Goal: Task Accomplishment & Management: Complete application form

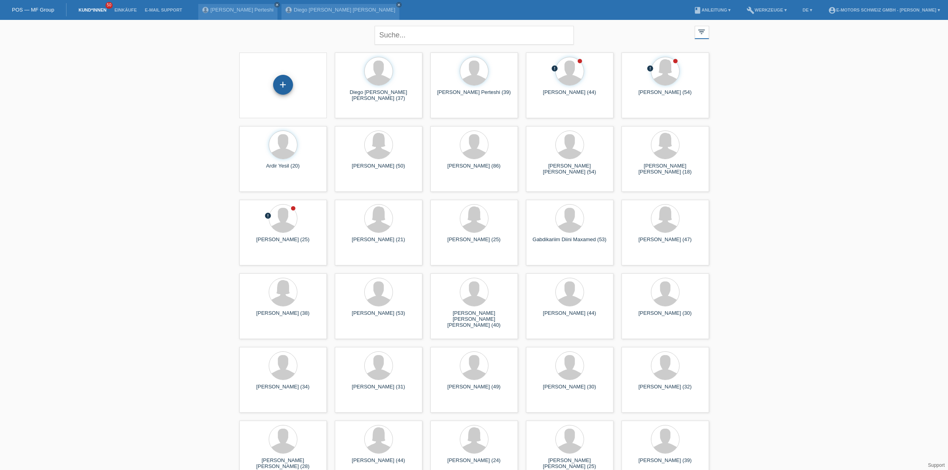
click at [287, 84] on div "+" at bounding box center [283, 85] width 20 height 20
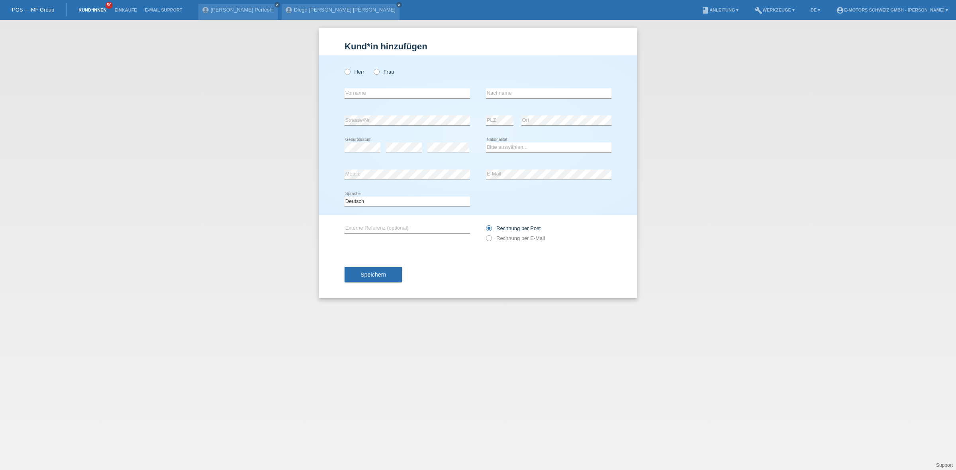
click at [98, 12] on link "Kund*innen" at bounding box center [92, 10] width 36 height 5
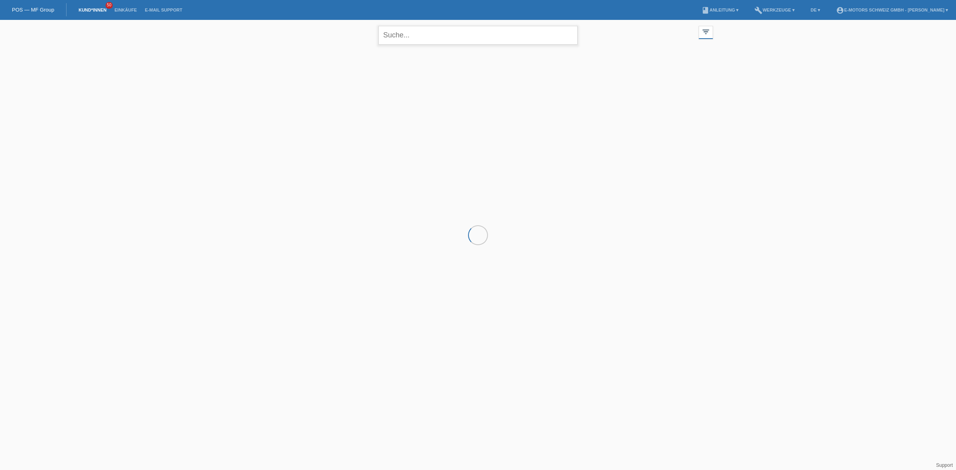
click at [426, 39] on input "text" at bounding box center [477, 35] width 199 height 19
paste input "Cassandra"
type input "Cassandra"
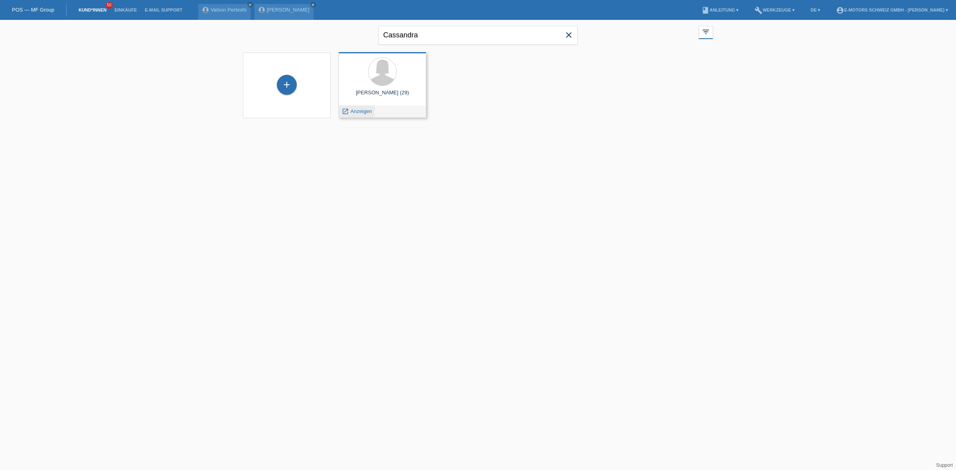
click at [354, 110] on span "Anzeigen" at bounding box center [361, 111] width 22 height 6
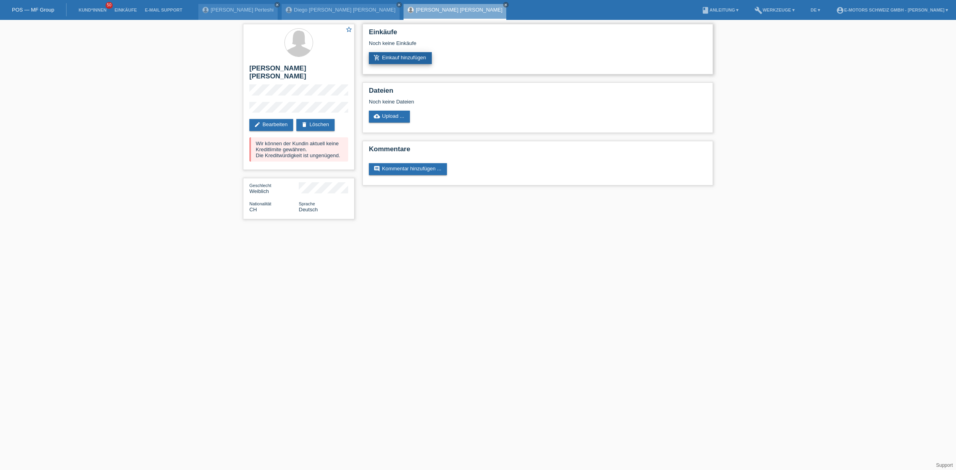
click at [395, 60] on link "add_shopping_cart Einkauf hinzufügen" at bounding box center [400, 58] width 63 height 12
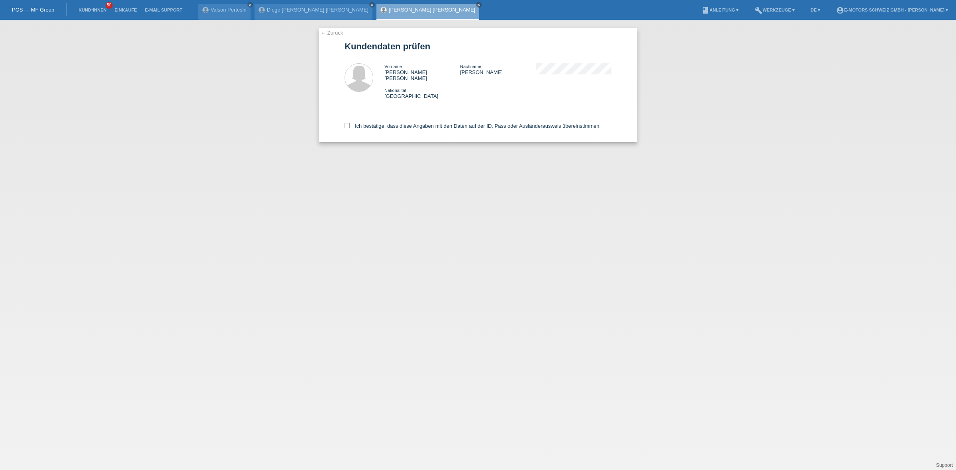
click at [401, 123] on div "Ich bestätige, dass diese Angaben mit den Daten auf der ID, Pass oder Ausländer…" at bounding box center [477, 124] width 267 height 35
click at [404, 123] on label "Ich bestätige, dass diese Angaben mit den Daten auf der ID, Pass oder Ausländer…" at bounding box center [472, 126] width 256 height 6
click at [350, 123] on input "Ich bestätige, dass diese Angaben mit den Daten auf der ID, Pass oder Ausländer…" at bounding box center [346, 125] width 5 height 5
checkbox input "true"
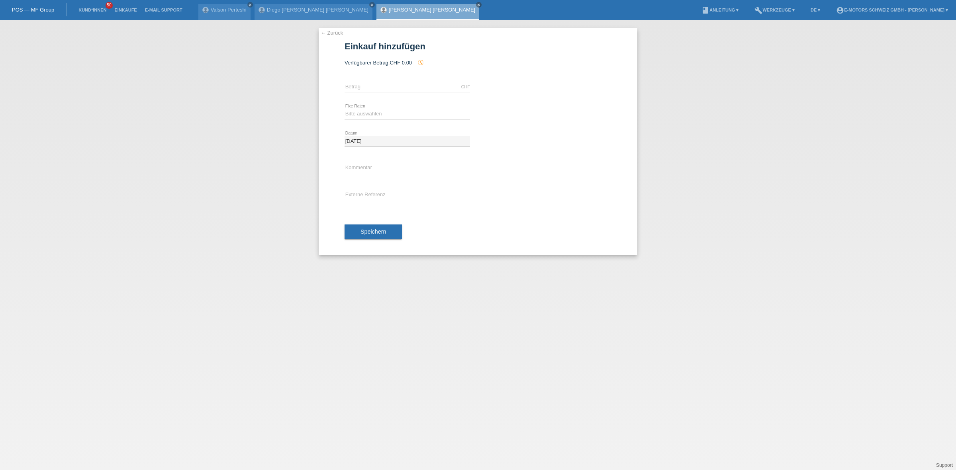
click at [392, 81] on div "CHF error Betrag" at bounding box center [406, 87] width 125 height 27
click at [415, 90] on input "text" at bounding box center [406, 87] width 125 height 10
type input "2890.00"
click at [378, 114] on select "Bitte auswählen 12 Raten 24 Raten 36 Raten 48 Raten" at bounding box center [406, 114] width 125 height 10
select select "214"
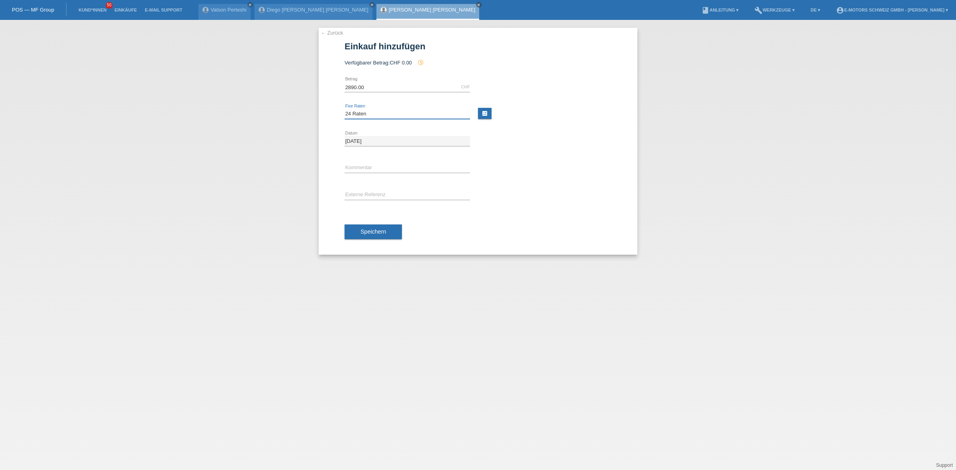
click at [344, 109] on select "Bitte auswählen 12 Raten 24 Raten 36 Raten 48 Raten" at bounding box center [406, 114] width 125 height 10
click at [375, 228] on button "Speichern" at bounding box center [372, 232] width 57 height 15
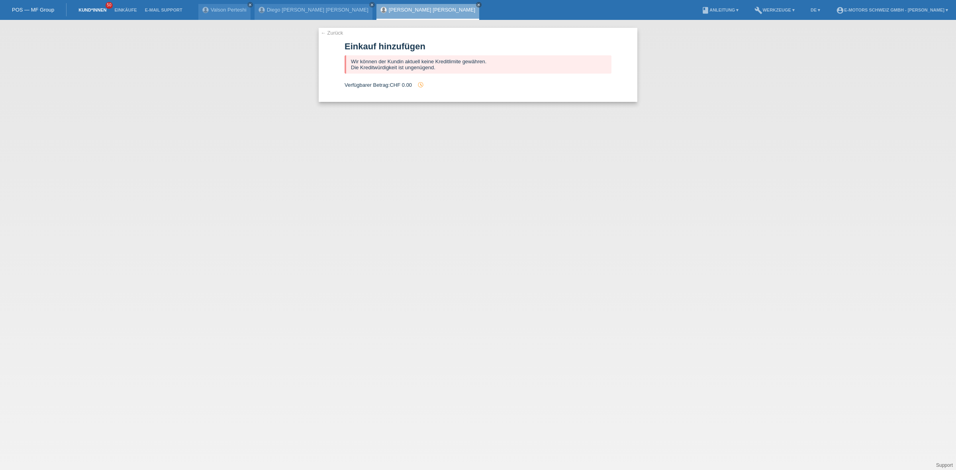
click at [90, 10] on link "Kund*innen" at bounding box center [92, 10] width 36 height 5
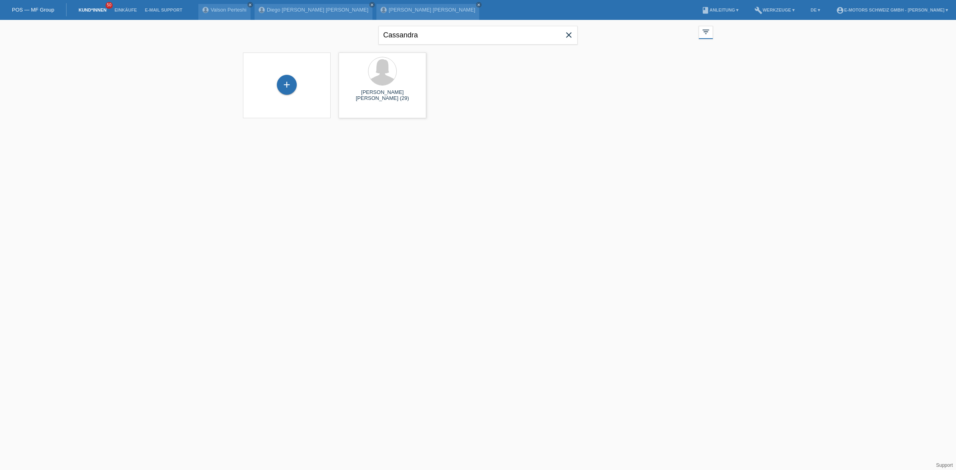
click at [568, 38] on icon "close" at bounding box center [569, 35] width 10 height 10
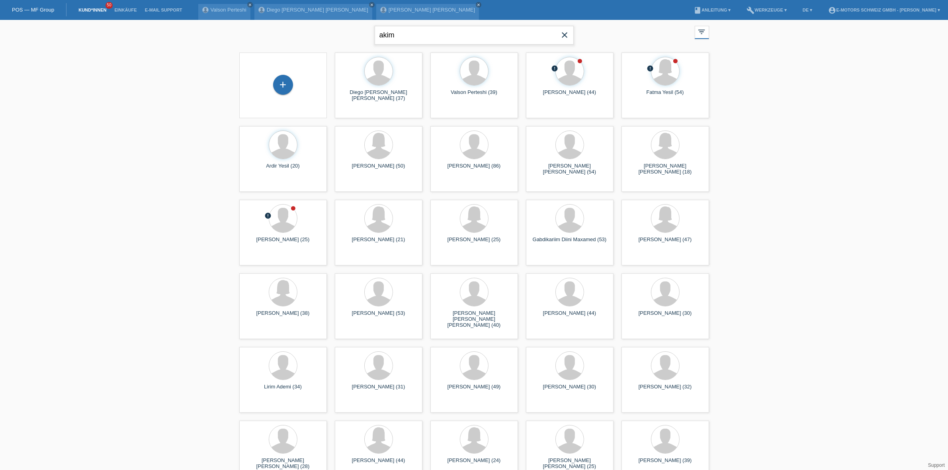
type input "akim"
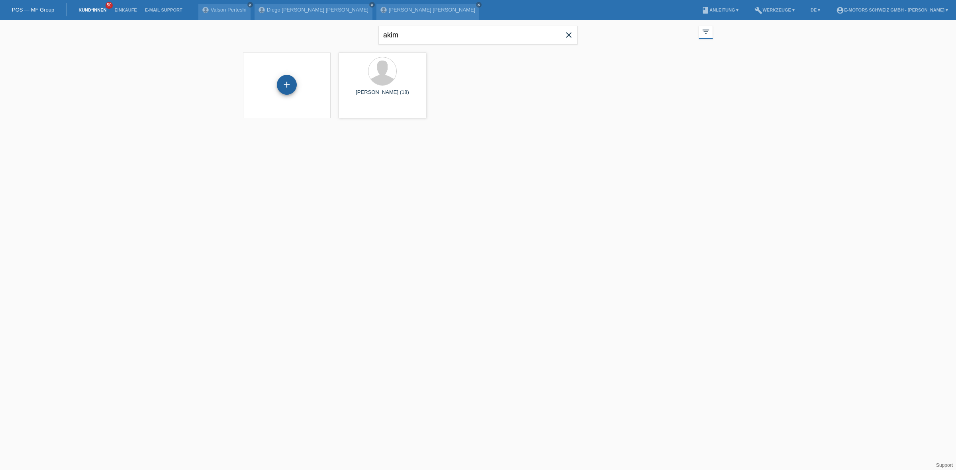
click at [292, 89] on div "+" at bounding box center [287, 85] width 20 height 20
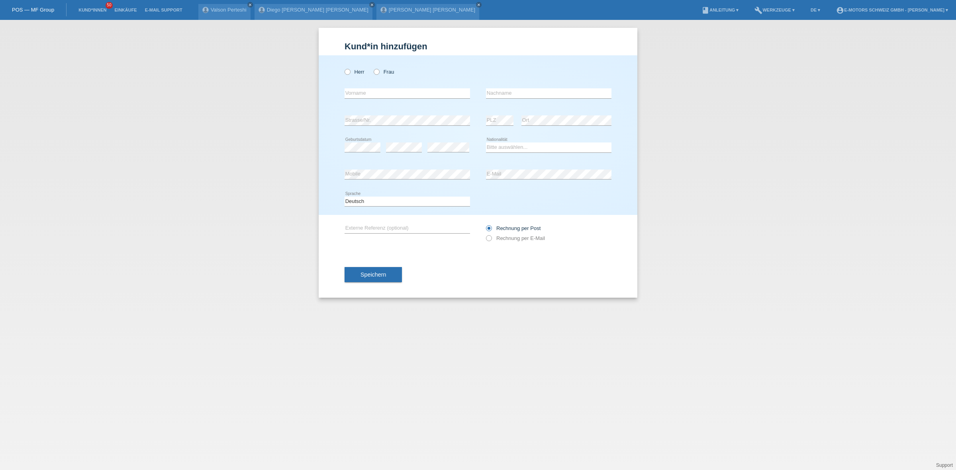
click at [349, 66] on div "Herr Frau" at bounding box center [406, 72] width 125 height 16
click at [351, 75] on div "Herr Frau" at bounding box center [406, 72] width 125 height 16
click at [353, 72] on label "Herr" at bounding box center [354, 72] width 20 height 6
click at [350, 72] on input "Herr" at bounding box center [346, 71] width 5 height 5
radio input "true"
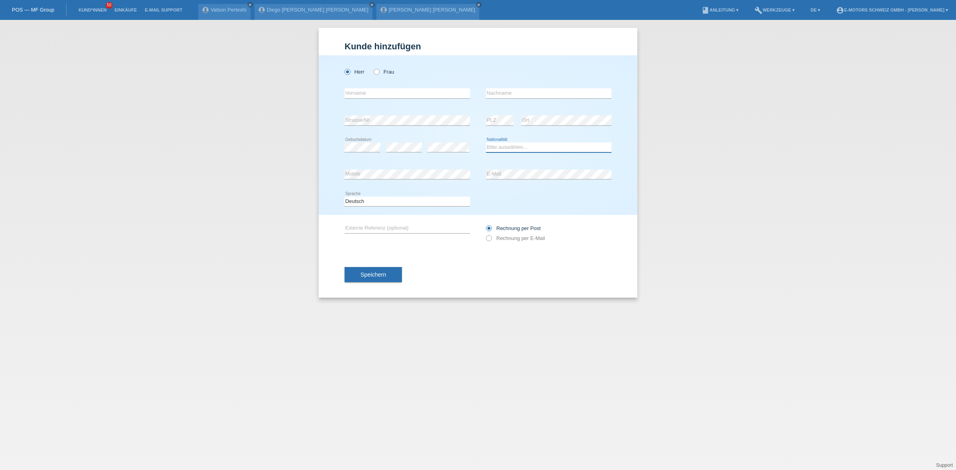
click at [520, 147] on select "Bitte auswählen... [GEOGRAPHIC_DATA] [GEOGRAPHIC_DATA] [GEOGRAPHIC_DATA] [GEOGR…" at bounding box center [548, 148] width 125 height 10
select select "BA"
click at [486, 143] on select "Bitte auswählen... [GEOGRAPHIC_DATA] [GEOGRAPHIC_DATA] [GEOGRAPHIC_DATA] [GEOGR…" at bounding box center [548, 148] width 125 height 10
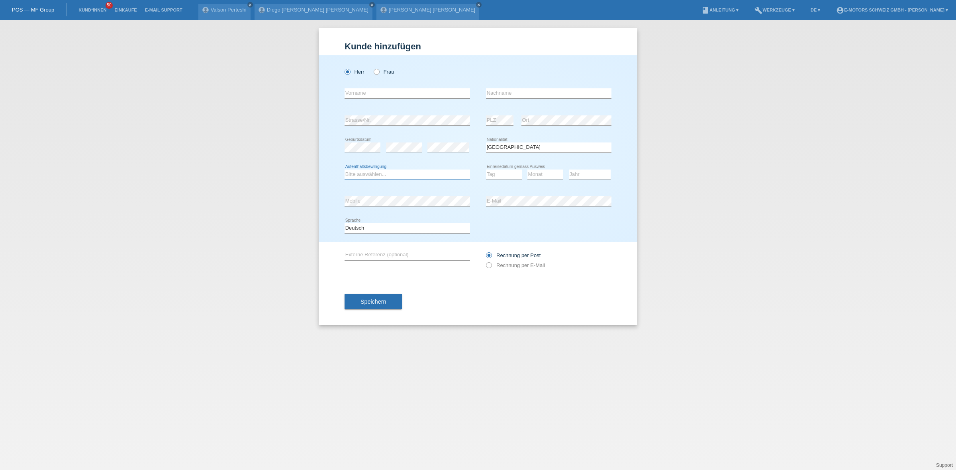
click at [382, 175] on select "Bitte auswählen... C B B - Flüchtlingsstatus Andere" at bounding box center [406, 175] width 125 height 10
select select "C"
click at [344, 170] on select "Bitte auswählen... C B B - Flüchtlingsstatus Andere" at bounding box center [406, 175] width 125 height 10
click at [375, 92] on input "text" at bounding box center [406, 93] width 125 height 10
type input "Akim"
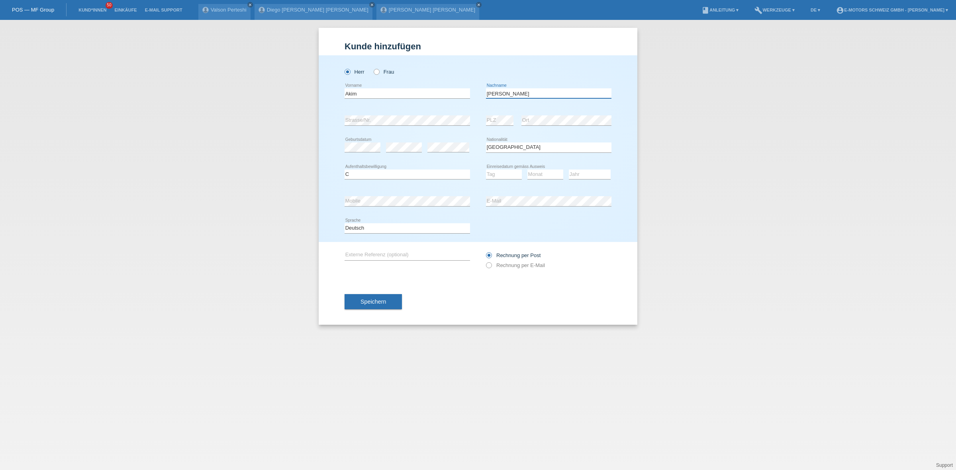
type input "[PERSON_NAME]"
click at [502, 172] on select "Tag 01 02 03 04 05 06 07 08 09 10 11" at bounding box center [504, 175] width 36 height 10
select select "24"
click at [486, 170] on select "Tag 01 02 03 04 05 06 07 08 09 10 11" at bounding box center [504, 175] width 36 height 10
drag, startPoint x: 537, startPoint y: 176, endPoint x: 520, endPoint y: 229, distance: 55.9
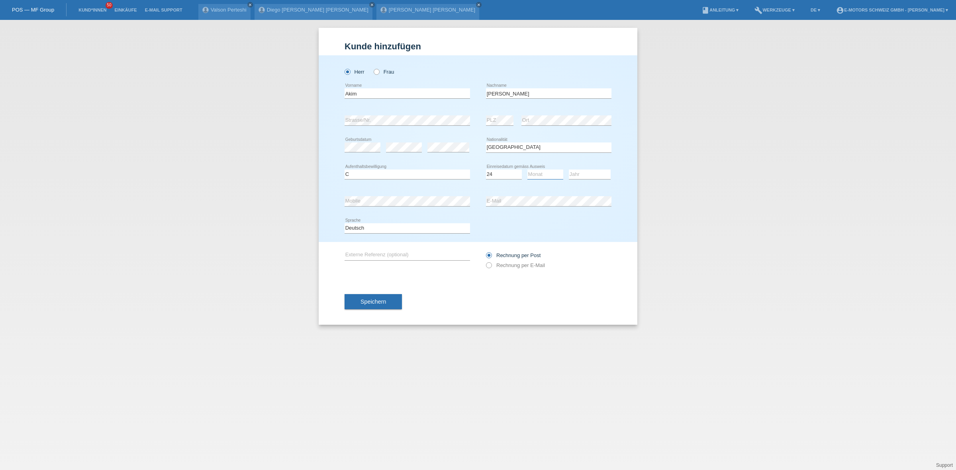
click at [537, 176] on select "Monat 01 02 03 04 05 06 07 08 09 10 11" at bounding box center [545, 175] width 36 height 10
select select "10"
click at [527, 170] on select "Monat 01 02 03 04 05 06 07 08 09 10 11" at bounding box center [545, 175] width 36 height 10
click at [594, 180] on div "Jahr 2025 2024 2023 2022 2021 2020 2019 2018 2017" at bounding box center [590, 174] width 42 height 27
click at [594, 176] on select "Jahr 2025 2024 2023 2022 2021 2020 2019 2018 2017 2016 2015 2014 2013 2012 2011…" at bounding box center [590, 175] width 42 height 10
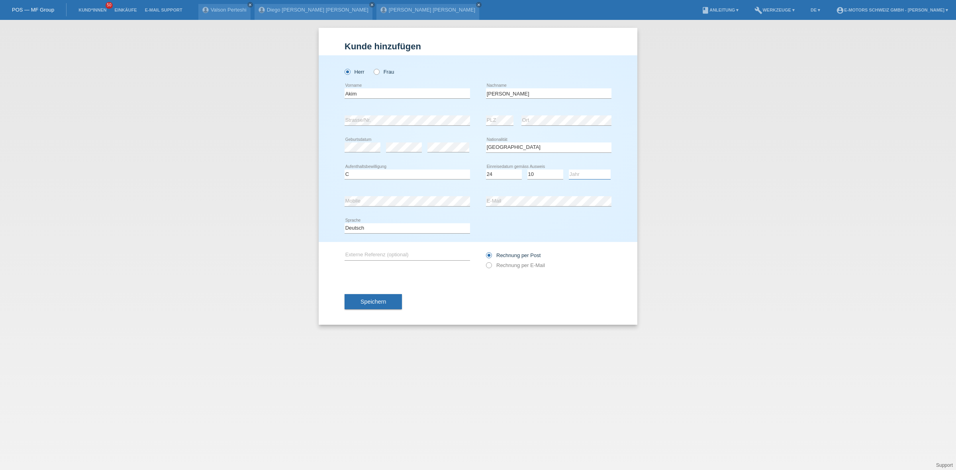
select select "2000"
click at [569, 170] on select "Jahr 2025 2024 2023 2022 2021 2020 2019 2018 2017 2016 2015 2014 2013 2012 2011…" at bounding box center [590, 175] width 42 height 10
click at [384, 299] on span "Speichern" at bounding box center [372, 302] width 25 height 6
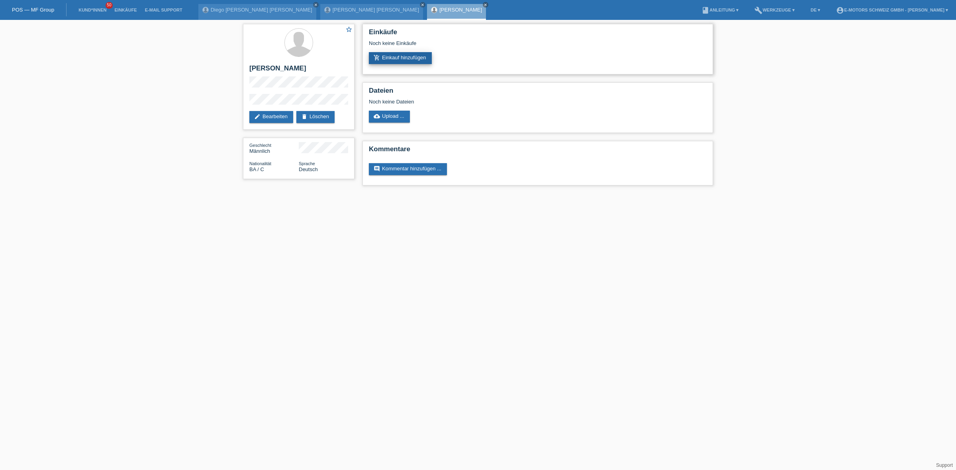
click at [387, 55] on link "add_shopping_cart Einkauf hinzufügen" at bounding box center [400, 58] width 63 height 12
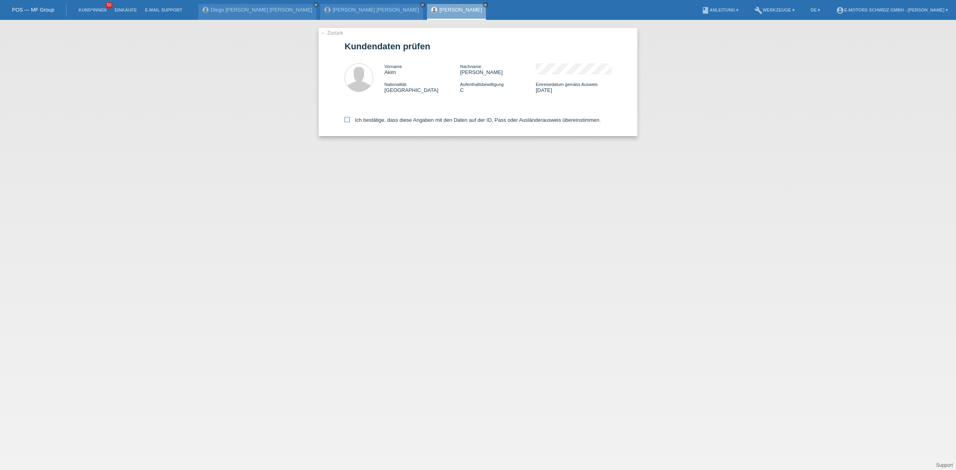
click at [366, 117] on label "Ich bestätige, dass diese Angaben mit den Daten auf der ID, Pass oder Ausländer…" at bounding box center [472, 120] width 256 height 6
click at [350, 117] on input "Ich bestätige, dass diese Angaben mit den Daten auf der ID, Pass oder Ausländer…" at bounding box center [346, 119] width 5 height 5
checkbox input "true"
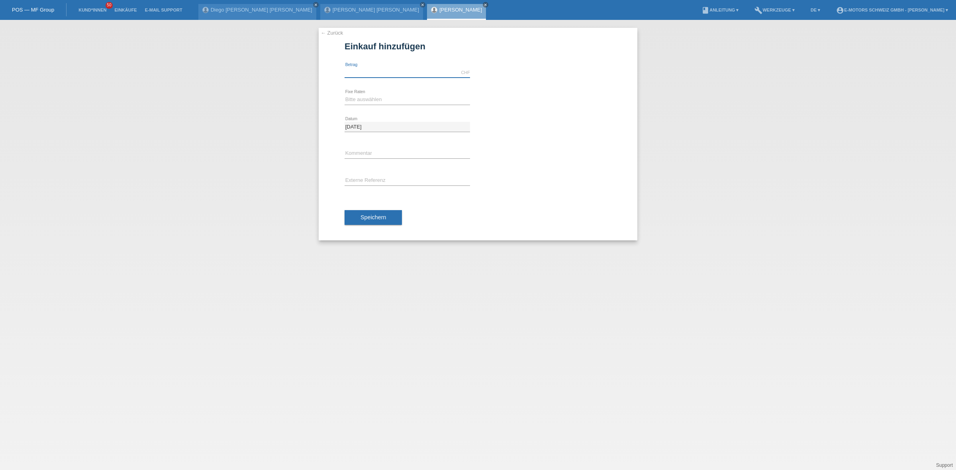
click at [399, 70] on input "text" at bounding box center [406, 73] width 125 height 10
type input "3790.00"
click at [356, 99] on select "Bitte auswählen 12 Raten 24 Raten 36 Raten 48 Raten" at bounding box center [406, 100] width 125 height 10
select select "214"
click at [344, 95] on select "Bitte auswählen 12 Raten 24 Raten 36 Raten 48 Raten" at bounding box center [406, 100] width 125 height 10
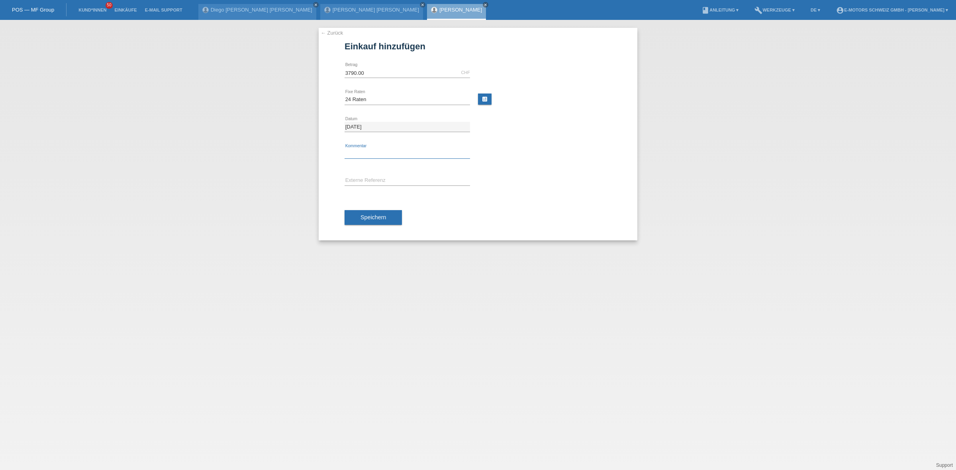
click at [366, 156] on input "text" at bounding box center [406, 154] width 125 height 10
type input "KENAN"
click at [363, 218] on span "Speichern" at bounding box center [372, 217] width 25 height 6
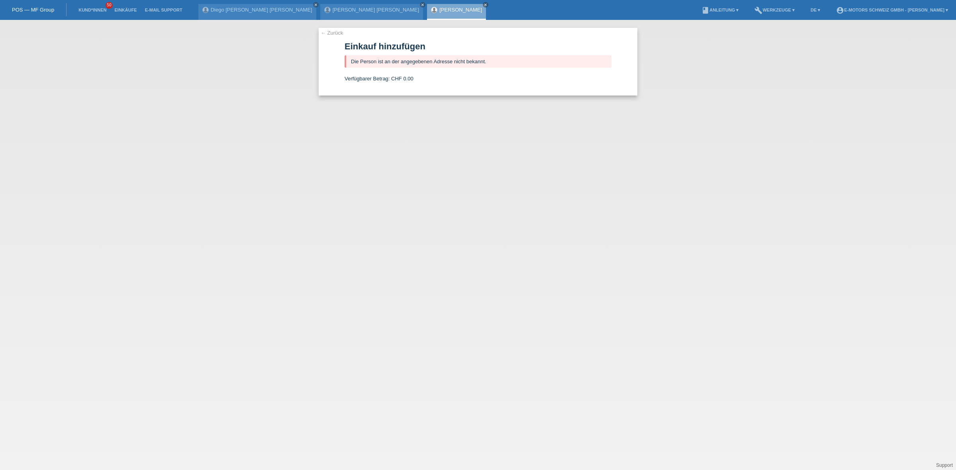
click at [439, 8] on link "[PERSON_NAME]" at bounding box center [460, 10] width 43 height 6
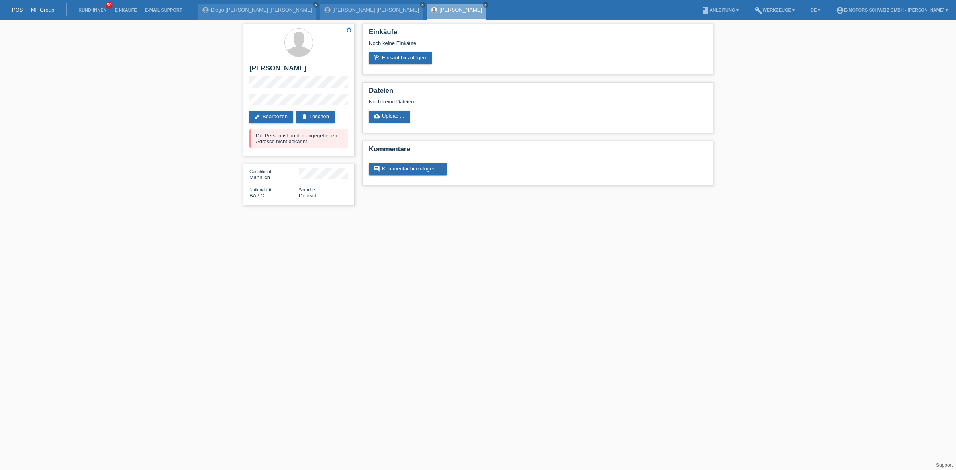
click at [94, 6] on li "Kund*innen 50" at bounding box center [92, 10] width 36 height 20
click at [89, 10] on link "Kund*innen" at bounding box center [92, 10] width 36 height 5
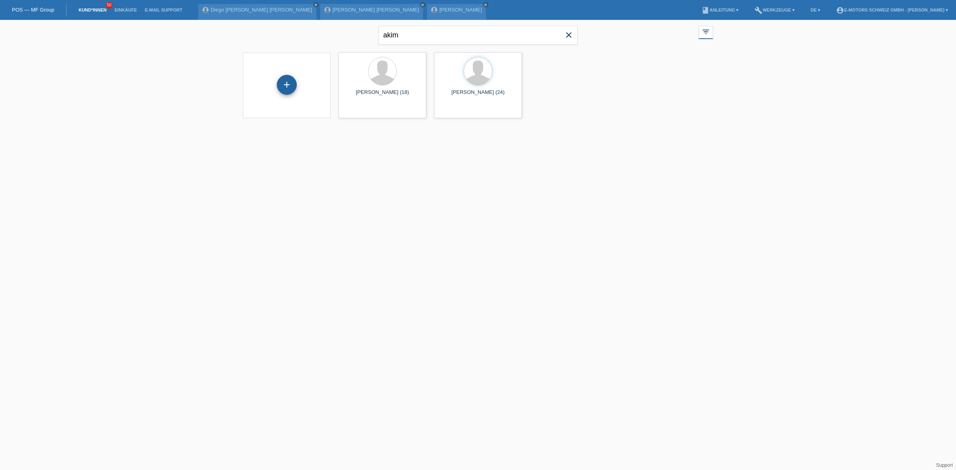
click at [289, 86] on div "+" at bounding box center [287, 85] width 20 height 20
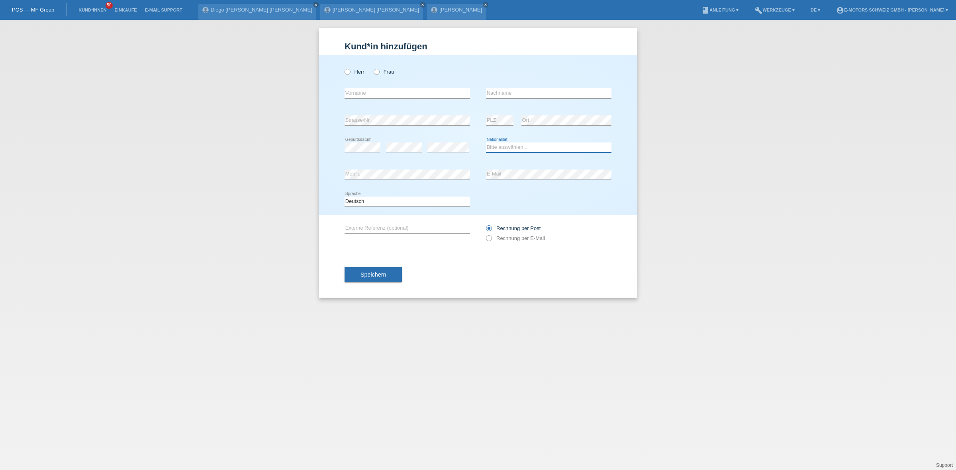
click at [534, 149] on select "Bitte auswählen... Schweiz Deutschland Liechtenstein Österreich ------------ Af…" at bounding box center [548, 148] width 125 height 10
select select "BG"
click at [486, 143] on select "Bitte auswählen... Schweiz Deutschland Liechtenstein Österreich ------------ Af…" at bounding box center [548, 148] width 125 height 10
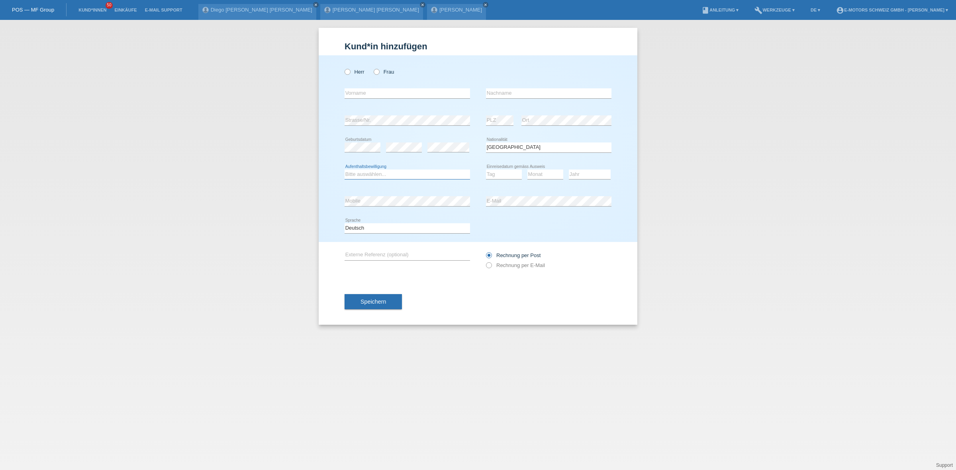
click at [375, 173] on select "Bitte auswählen... C B B - Flüchtlingsstatus Andere" at bounding box center [406, 175] width 125 height 10
select select "B"
click at [344, 170] on select "Bitte auswählen... C B B - Flüchtlingsstatus Andere" at bounding box center [406, 175] width 125 height 10
click at [506, 175] on select "Tag 01 02 03 04 05 06 07 08 09 10 11" at bounding box center [504, 175] width 36 height 10
select select "09"
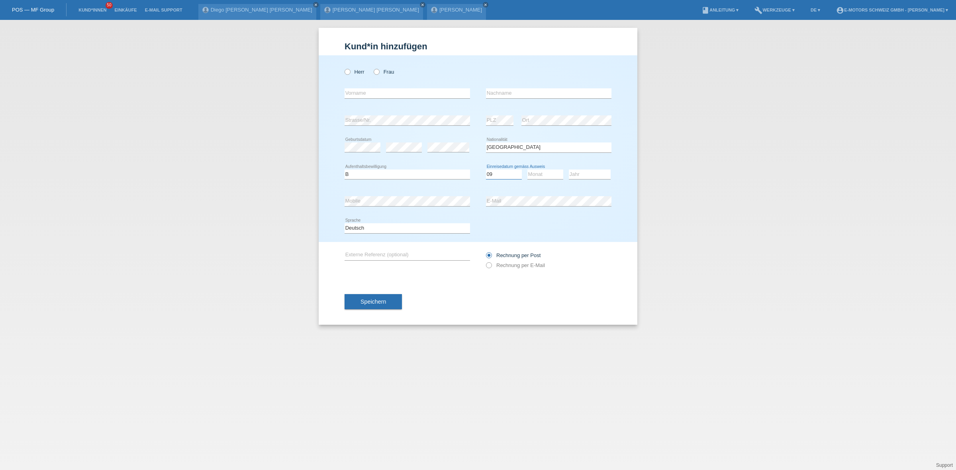
click at [486, 170] on select "Tag 01 02 03 04 05 06 07 08 09 10 11" at bounding box center [504, 175] width 36 height 10
click at [546, 174] on select "Monat 01 02 03 04 05 06 07 08 09 10 11" at bounding box center [545, 175] width 36 height 10
select select "02"
click at [527, 170] on select "Monat 01 02 03 04 05 06 07 08 09 10 11" at bounding box center [545, 175] width 36 height 10
click at [576, 176] on select "Jahr 2025 2024 2023 2022 2021 2020 2019 2018 2017 2016 2015 2014 2013 2012 2011…" at bounding box center [590, 175] width 42 height 10
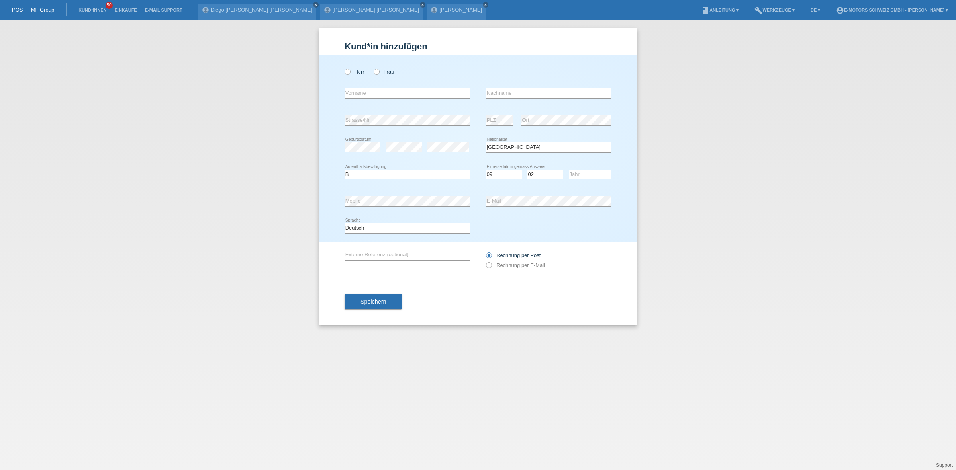
select select "2001"
click at [569, 170] on select "Jahr 2025 2024 2023 2022 2021 2020 2019 2018 2017 2016 2015 2014 2013 2012 2011…" at bounding box center [590, 175] width 42 height 10
click at [399, 141] on div "error" at bounding box center [404, 147] width 36 height 27
click at [395, 154] on div "error" at bounding box center [404, 147] width 36 height 27
click at [498, 177] on select "Tag 01 02 03 04 05 06 07 08 09 10 11" at bounding box center [504, 175] width 36 height 10
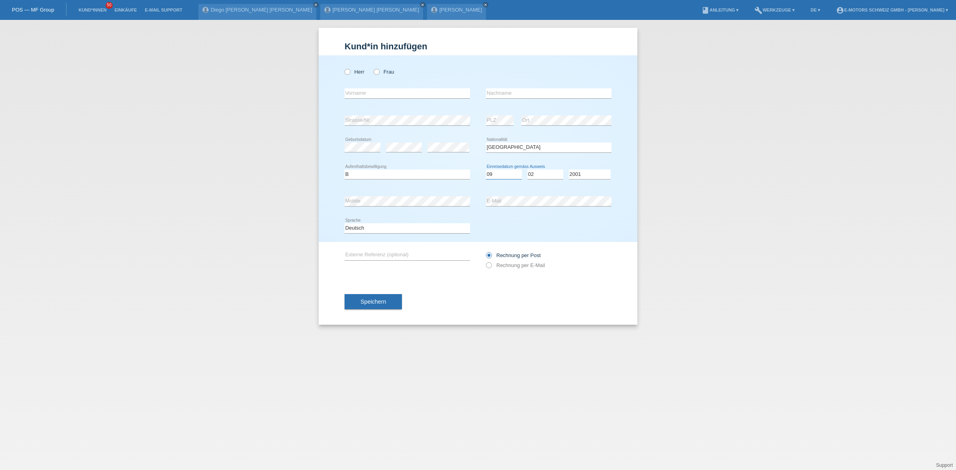
select select "11"
click at [486, 170] on select "Tag 01 02 03 04 05 06 07 08 09 10 11" at bounding box center [504, 175] width 36 height 10
click at [534, 172] on select "Monat 01 02 03 04 05 06 07 08 09 10 11" at bounding box center [545, 175] width 36 height 10
select select "09"
click at [527, 170] on select "Monat 01 02 03 04 05 06 07 08 09 10 11" at bounding box center [545, 175] width 36 height 10
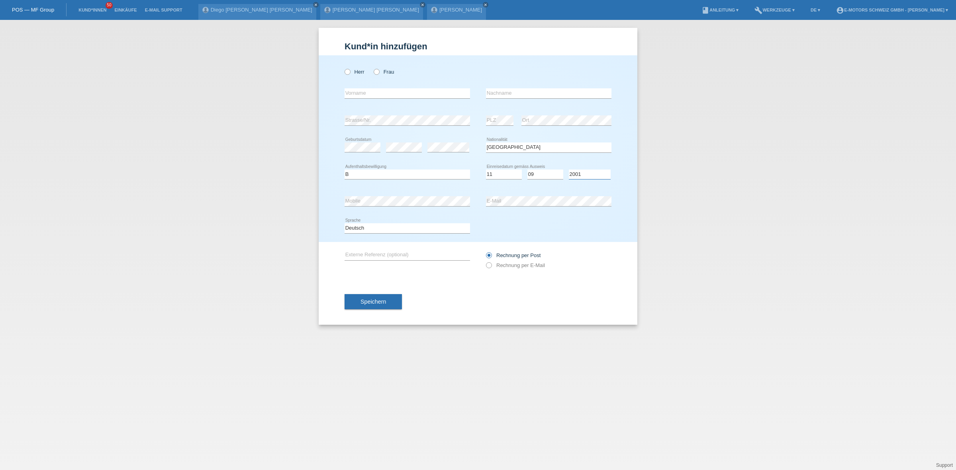
click at [573, 174] on select "Jahr 2025 2024 2023 2022 2021 2020 2019 2018 2017 2016 2015 2014 2013 2012 2011…" at bounding box center [590, 175] width 42 height 10
select select "2016"
click at [569, 170] on select "Jahr 2025 2024 2023 2022 2021 2020 2019 2018 2017 2016 2015 2014 2013 2012 2011…" at bounding box center [590, 175] width 42 height 10
click at [351, 72] on label "Herr" at bounding box center [354, 72] width 20 height 6
click at [350, 72] on input "Herr" at bounding box center [346, 71] width 5 height 5
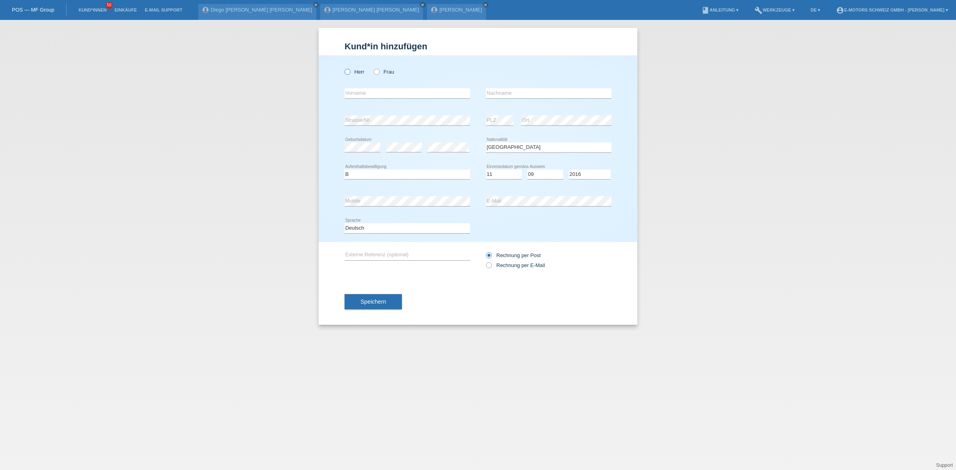
radio input "true"
click at [363, 93] on input "text" at bounding box center [406, 93] width 125 height 10
type input "Lyubomir Yordanov"
type input "Metodiev"
click at [384, 299] on span "Speichern" at bounding box center [372, 302] width 25 height 6
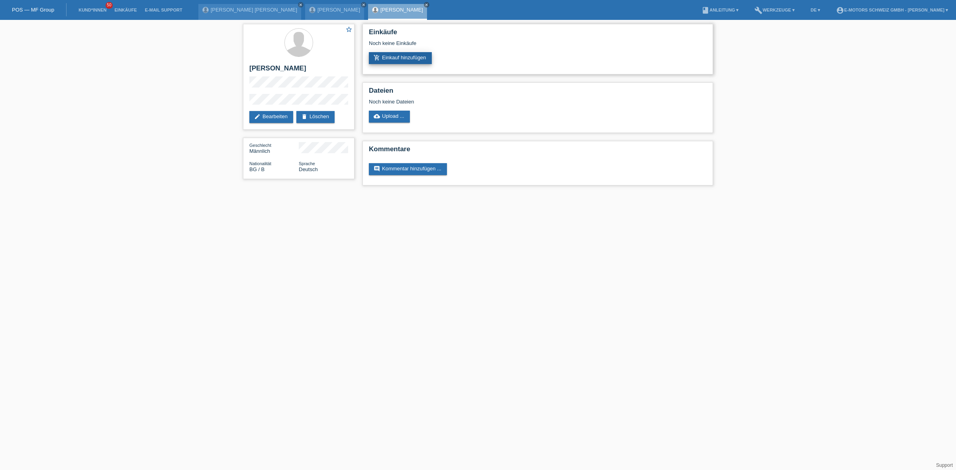
click at [407, 54] on link "add_shopping_cart Einkauf hinzufügen" at bounding box center [400, 58] width 63 height 12
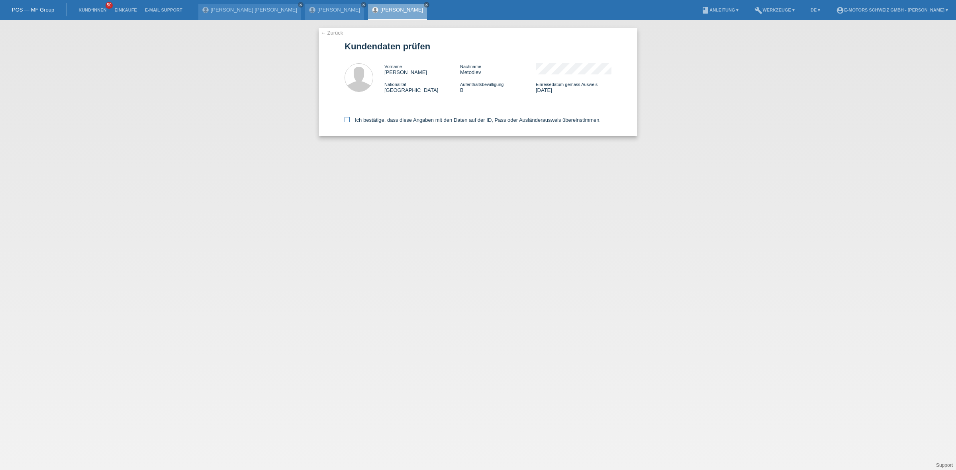
click at [416, 119] on label "Ich bestätige, dass diese Angaben mit den Daten auf der ID, Pass oder Ausländer…" at bounding box center [472, 120] width 256 height 6
click at [350, 119] on input "Ich bestätige, dass diese Angaben mit den Daten auf der ID, Pass oder Ausländer…" at bounding box center [346, 119] width 5 height 5
checkbox input "true"
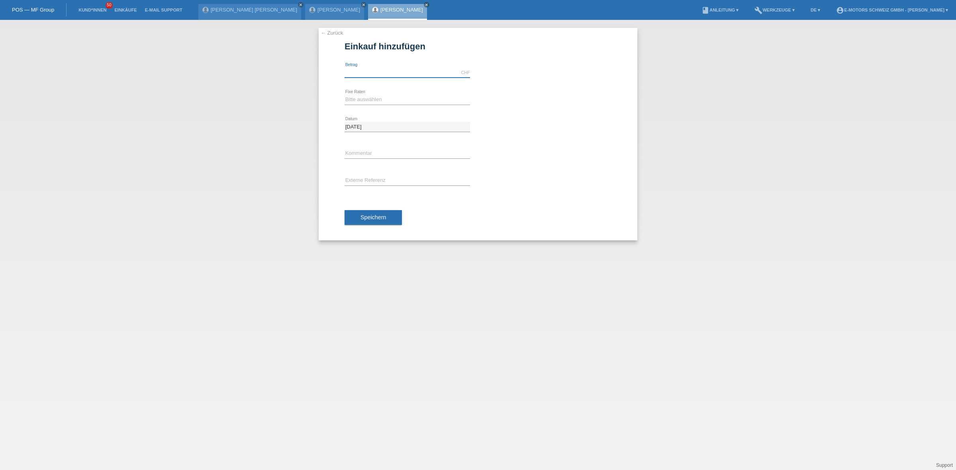
click at [395, 74] on input "text" at bounding box center [406, 73] width 125 height 10
type input "2890.00"
click at [358, 100] on select "Bitte auswählen 12 Raten 24 Raten 36 Raten 48 Raten" at bounding box center [406, 100] width 125 height 10
select select "216"
click at [344, 95] on select "Bitte auswählen 12 Raten 24 Raten 36 Raten 48 Raten" at bounding box center [406, 100] width 125 height 10
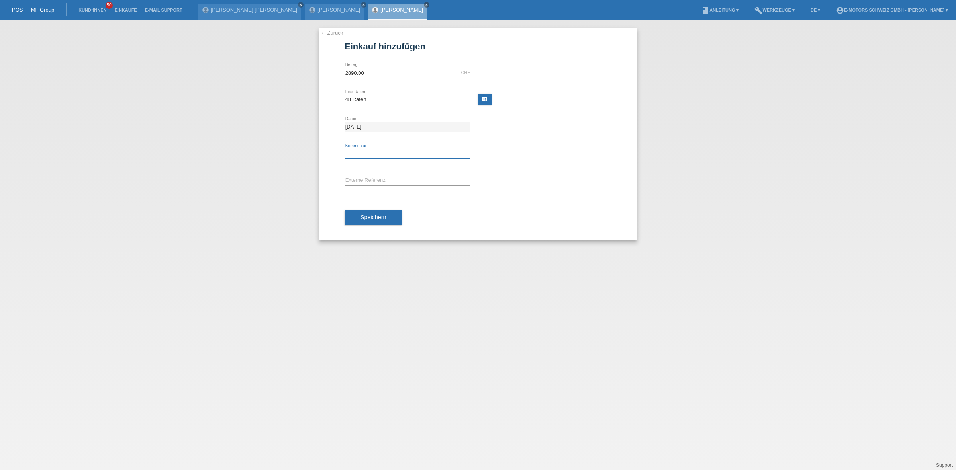
click at [365, 155] on input "text" at bounding box center [406, 154] width 125 height 10
type input "KENAN"
click at [395, 215] on button "Speichern" at bounding box center [372, 217] width 57 height 15
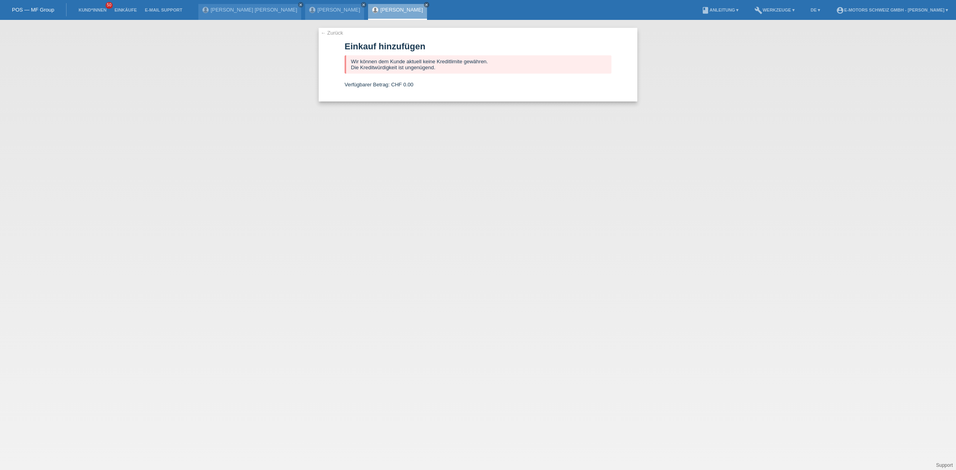
click at [380, 10] on link "[PERSON_NAME]" at bounding box center [401, 10] width 43 height 6
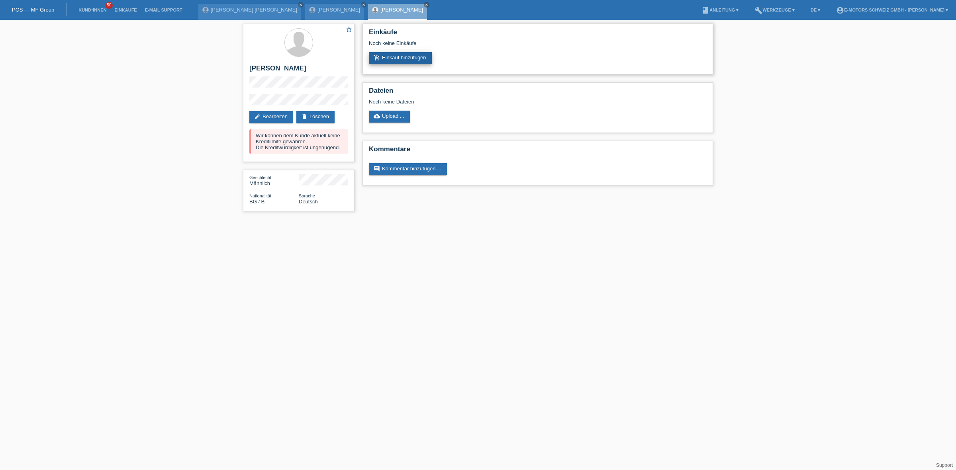
click at [394, 60] on link "add_shopping_cart Einkauf hinzufügen" at bounding box center [400, 58] width 63 height 12
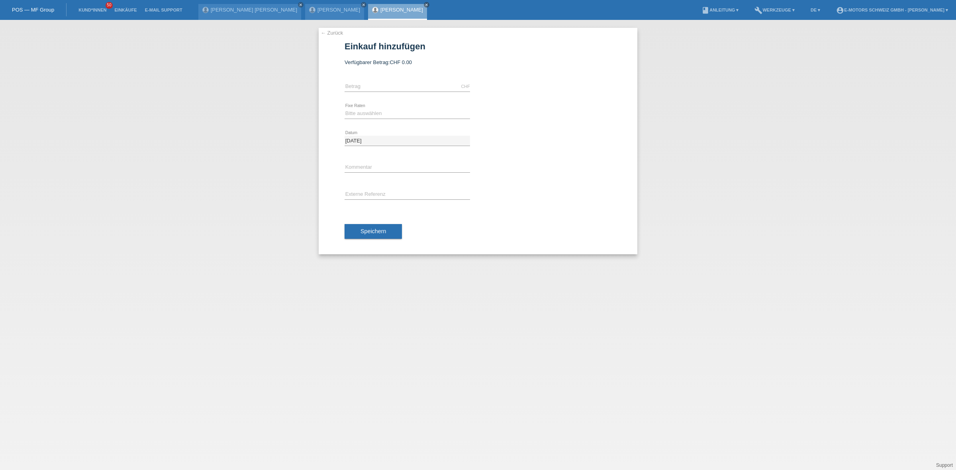
click at [363, 80] on div "CHF error [GEOGRAPHIC_DATA]" at bounding box center [406, 86] width 125 height 27
click at [367, 83] on input "text" at bounding box center [406, 87] width 125 height 10
type input "2890.00"
click at [385, 106] on div "Bitte auswählen 12 Raten 24 Raten 36 Raten 48 Raten error Fixe Raten" at bounding box center [406, 113] width 125 height 27
drag, startPoint x: 373, startPoint y: 116, endPoint x: 377, endPoint y: 114, distance: 4.1
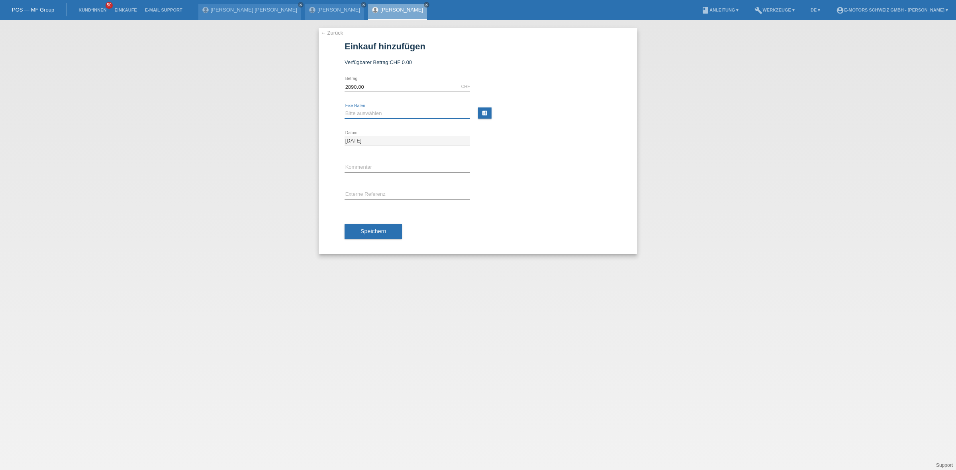
click at [375, 115] on select "Bitte auswählen 12 Raten 24 Raten 36 Raten 48 Raten" at bounding box center [406, 114] width 125 height 10
select select "214"
click at [344, 109] on select "Bitte auswählen 12 Raten 24 Raten 36 Raten 48 Raten" at bounding box center [406, 114] width 125 height 10
click at [387, 228] on button "Speichern" at bounding box center [372, 231] width 57 height 15
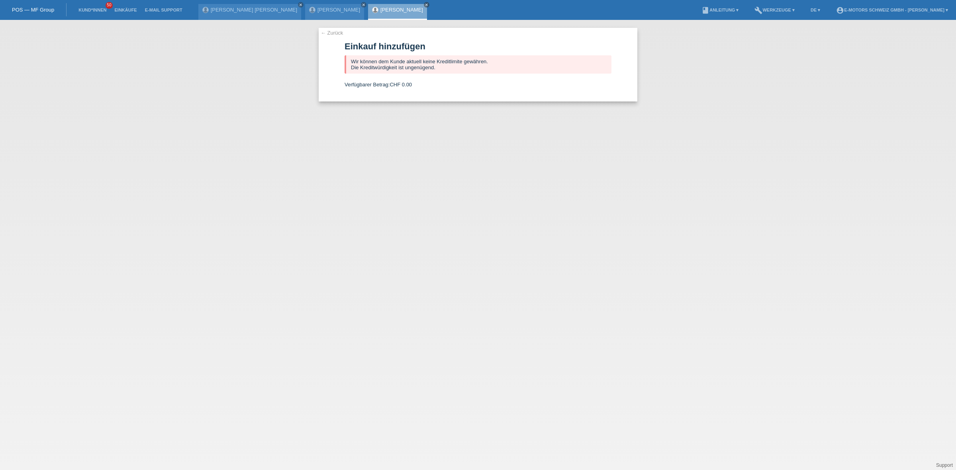
click at [380, 9] on link "[PERSON_NAME]" at bounding box center [401, 10] width 43 height 6
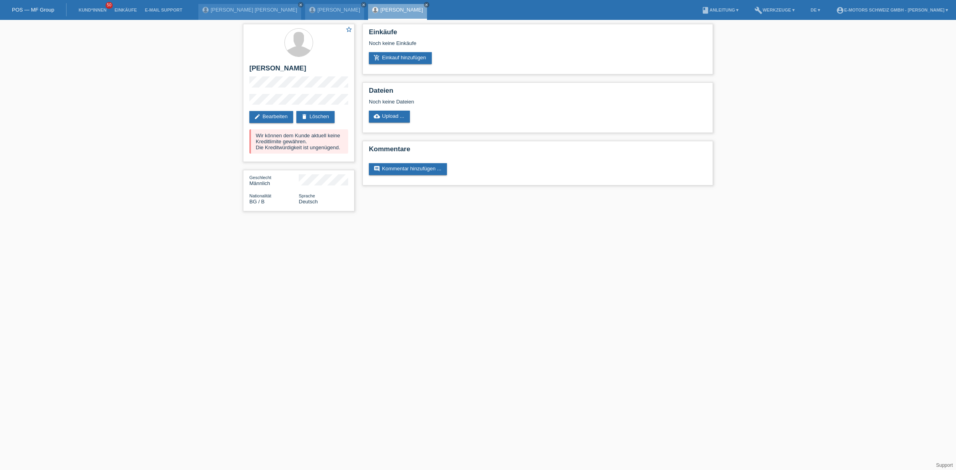
click at [380, 9] on link "[PERSON_NAME]" at bounding box center [401, 10] width 43 height 6
click at [317, 10] on link "[PERSON_NAME]" at bounding box center [338, 10] width 43 height 6
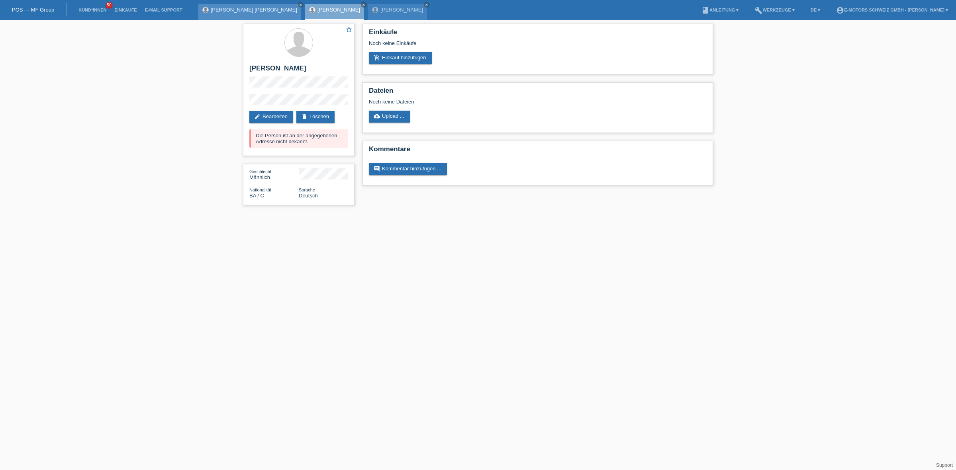
click at [250, 8] on link "[PERSON_NAME] [PERSON_NAME]" at bounding box center [254, 10] width 86 height 6
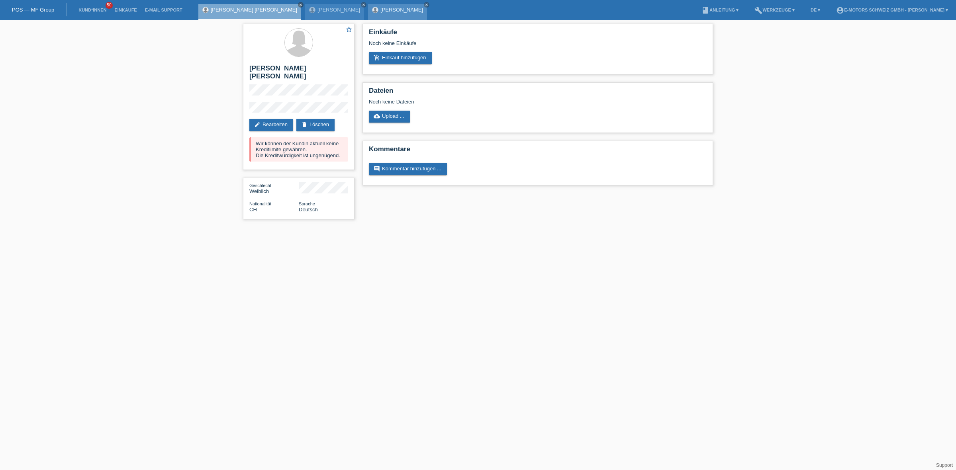
click at [380, 8] on link "[PERSON_NAME]" at bounding box center [401, 10] width 43 height 6
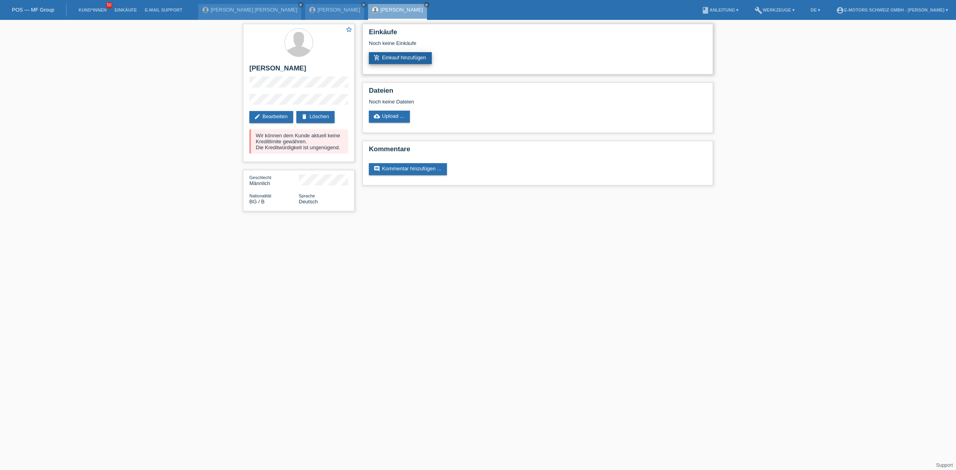
click at [405, 57] on link "add_shopping_cart Einkauf hinzufügen" at bounding box center [400, 58] width 63 height 12
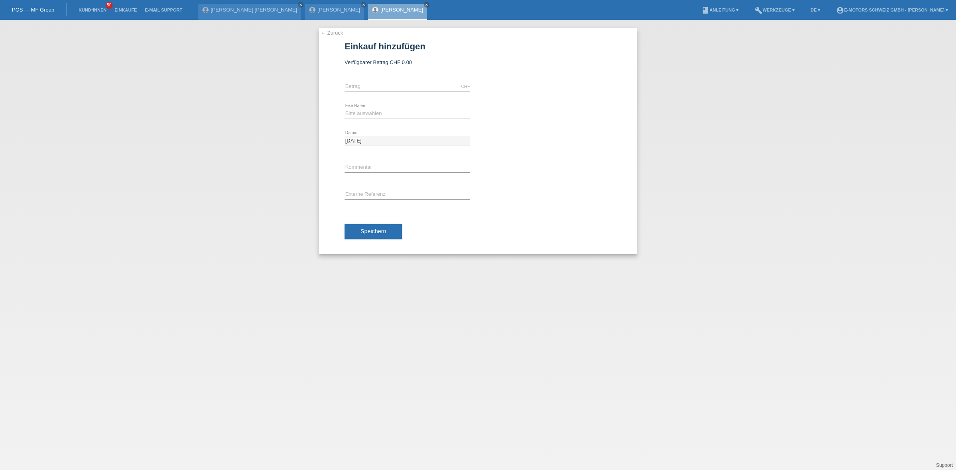
click at [389, 80] on div "CHF error Betrag" at bounding box center [406, 86] width 125 height 27
click at [391, 86] on input "text" at bounding box center [406, 87] width 125 height 10
type input "3790.00"
drag, startPoint x: 389, startPoint y: 111, endPoint x: 389, endPoint y: 117, distance: 6.0
click at [389, 111] on select "Bitte auswählen 12 Raten 24 Raten 36 Raten 48 Raten" at bounding box center [406, 114] width 125 height 10
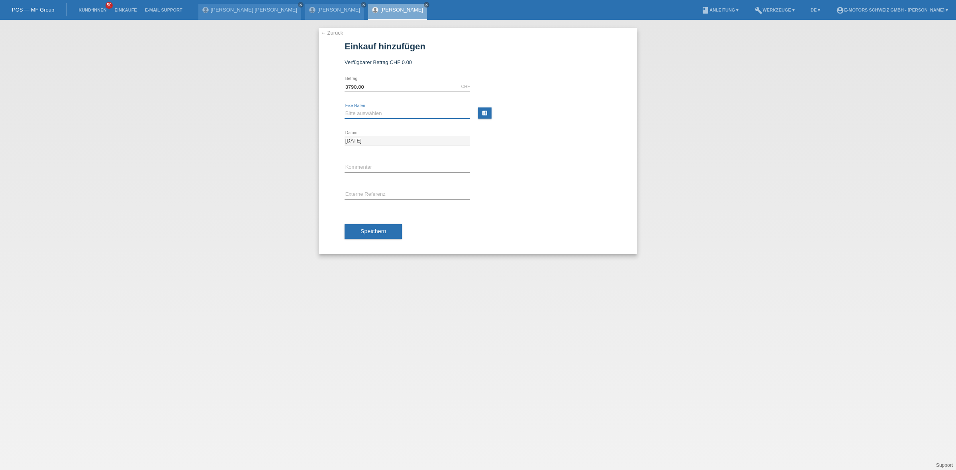
select select "215"
click at [344, 109] on select "Bitte auswählen 12 Raten 24 Raten 36 Raten 48 Raten" at bounding box center [406, 114] width 125 height 10
drag, startPoint x: 381, startPoint y: 164, endPoint x: 385, endPoint y: 170, distance: 7.5
click at [381, 164] on input "text" at bounding box center [406, 168] width 125 height 10
type input "KENAN"
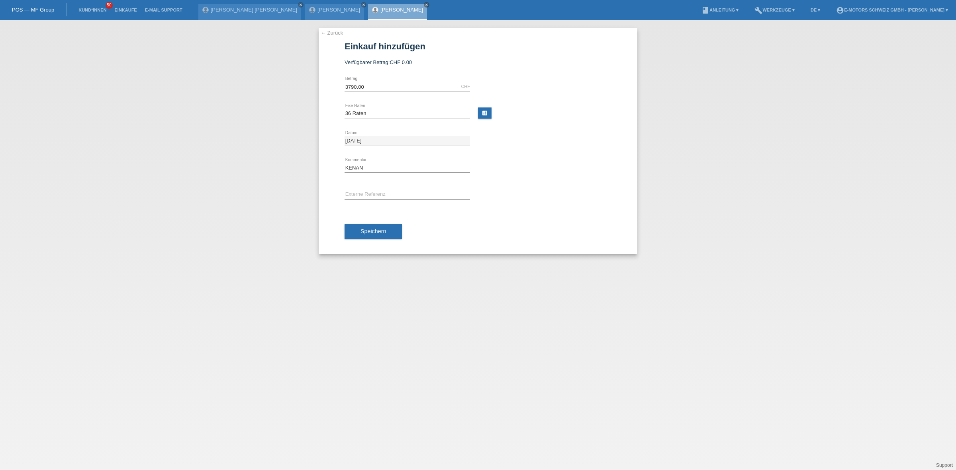
drag, startPoint x: 379, startPoint y: 233, endPoint x: 381, endPoint y: 238, distance: 4.7
click at [381, 238] on button "Speichern" at bounding box center [372, 231] width 57 height 15
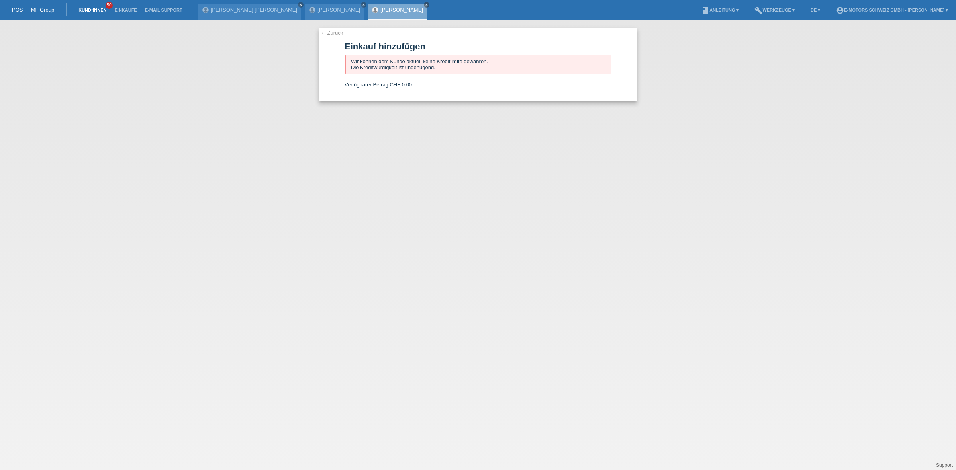
click at [84, 8] on link "Kund*innen" at bounding box center [92, 10] width 36 height 5
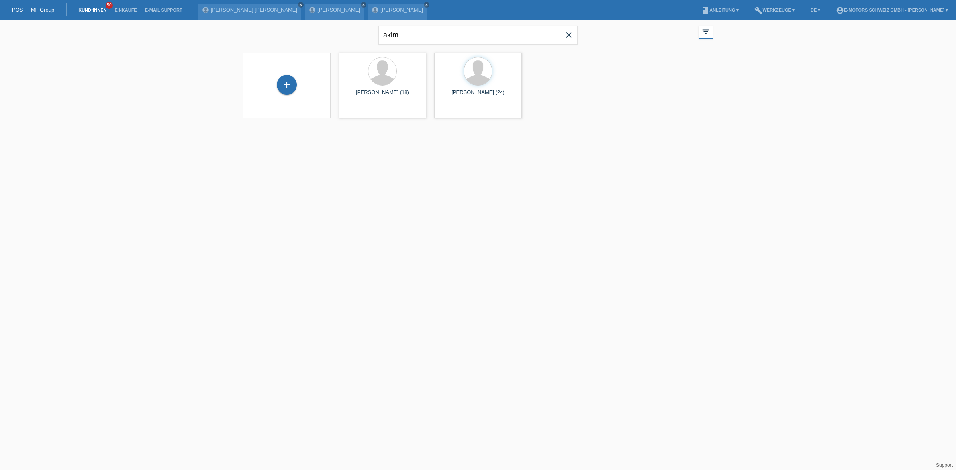
click at [570, 35] on icon "close" at bounding box center [569, 35] width 10 height 10
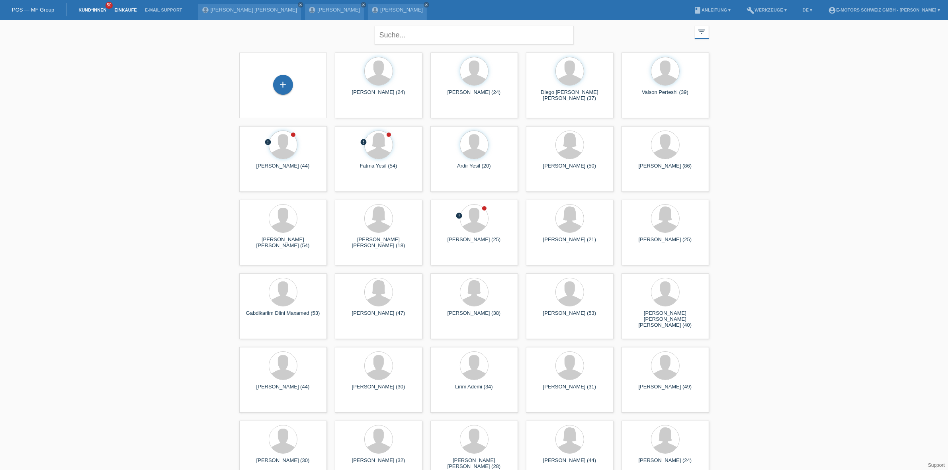
click at [124, 10] on link "Einkäufe" at bounding box center [125, 10] width 30 height 5
